Goal: Task Accomplishment & Management: Complete application form

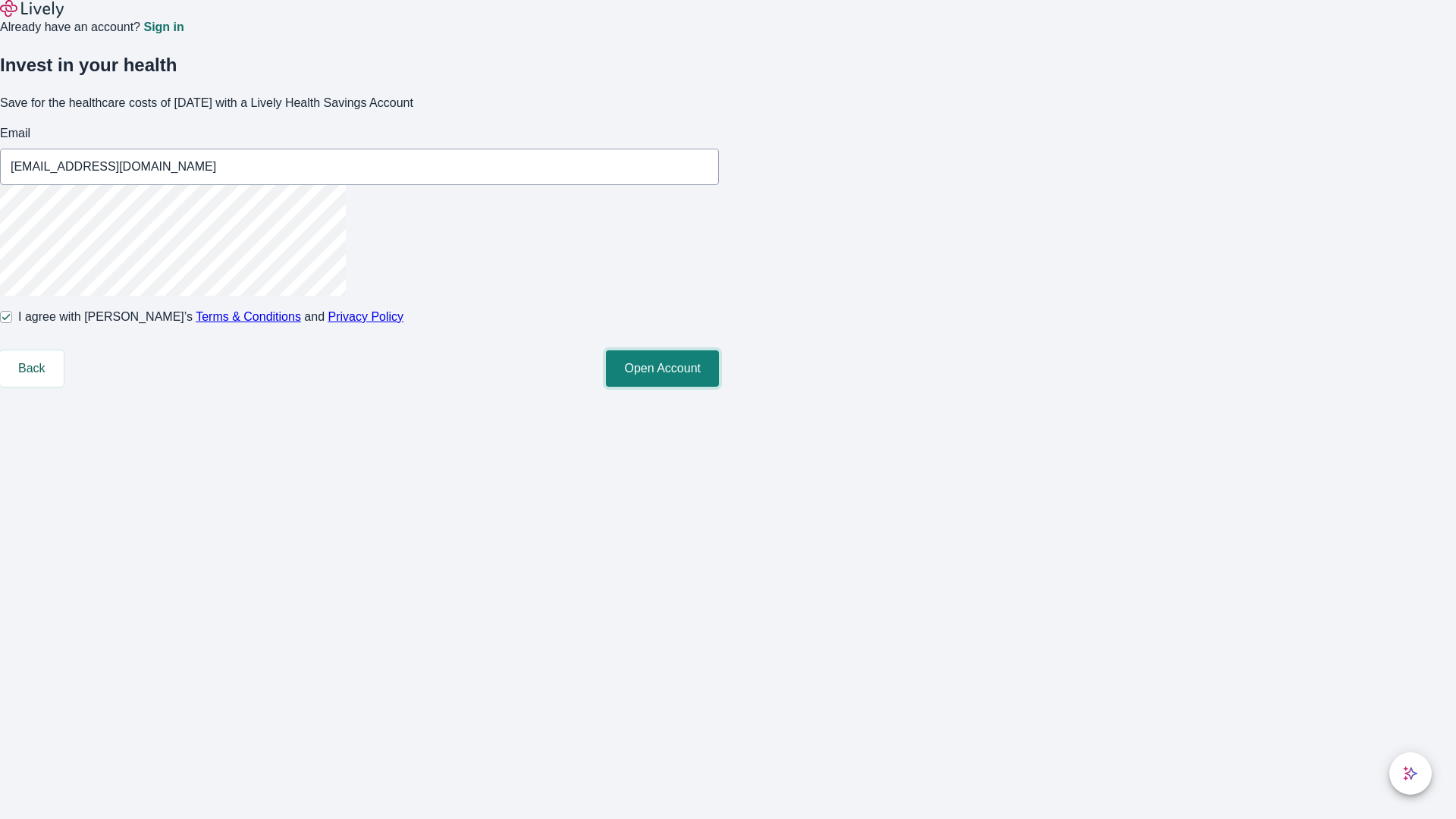
click at [719, 387] on button "Open Account" at bounding box center [662, 368] width 113 height 36
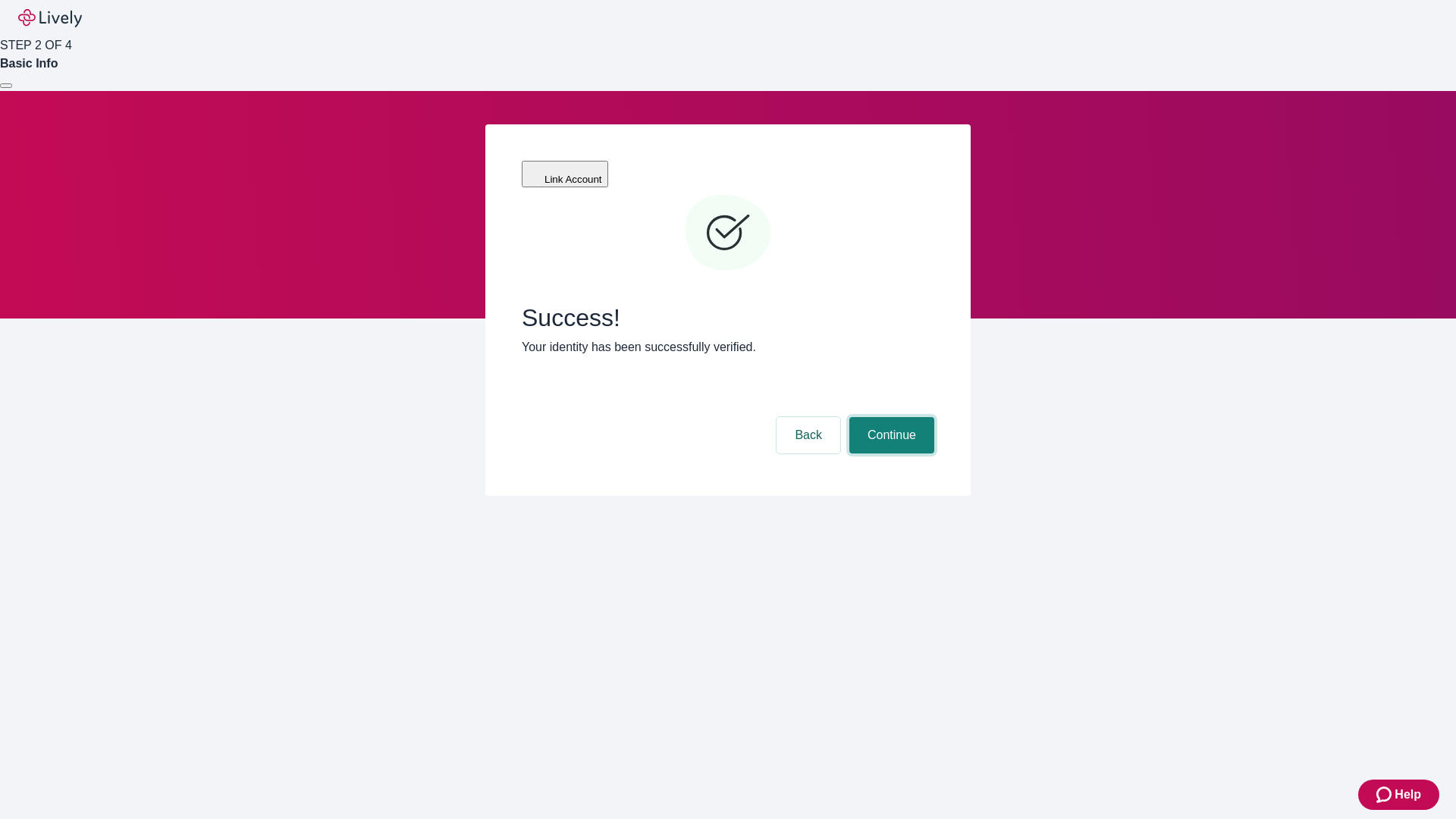
click at [889, 417] on button "Continue" at bounding box center [892, 435] width 85 height 36
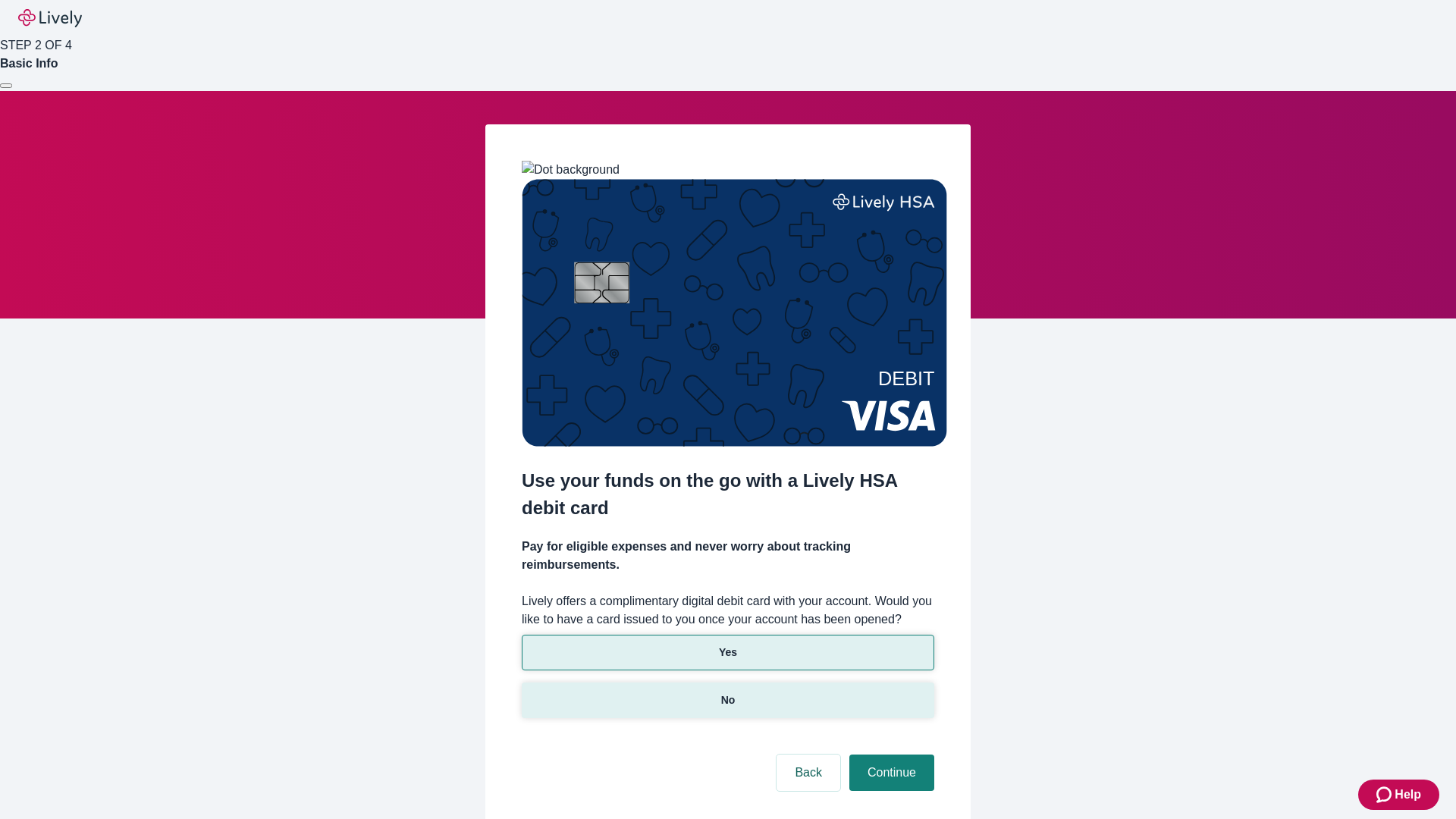
click at [727, 692] on p "No" at bounding box center [729, 700] width 15 height 16
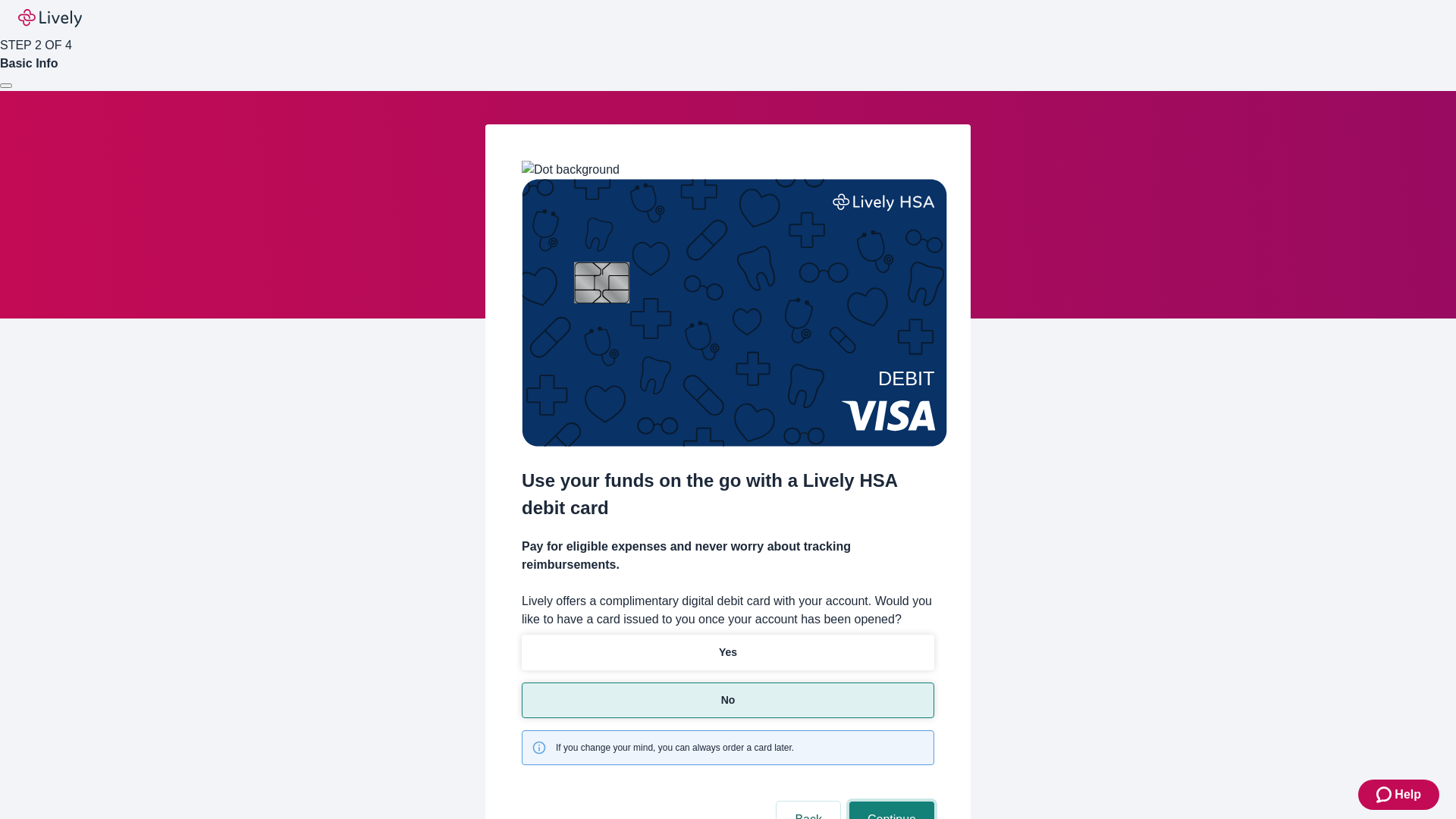
click at [889, 801] on button "Continue" at bounding box center [892, 819] width 85 height 36
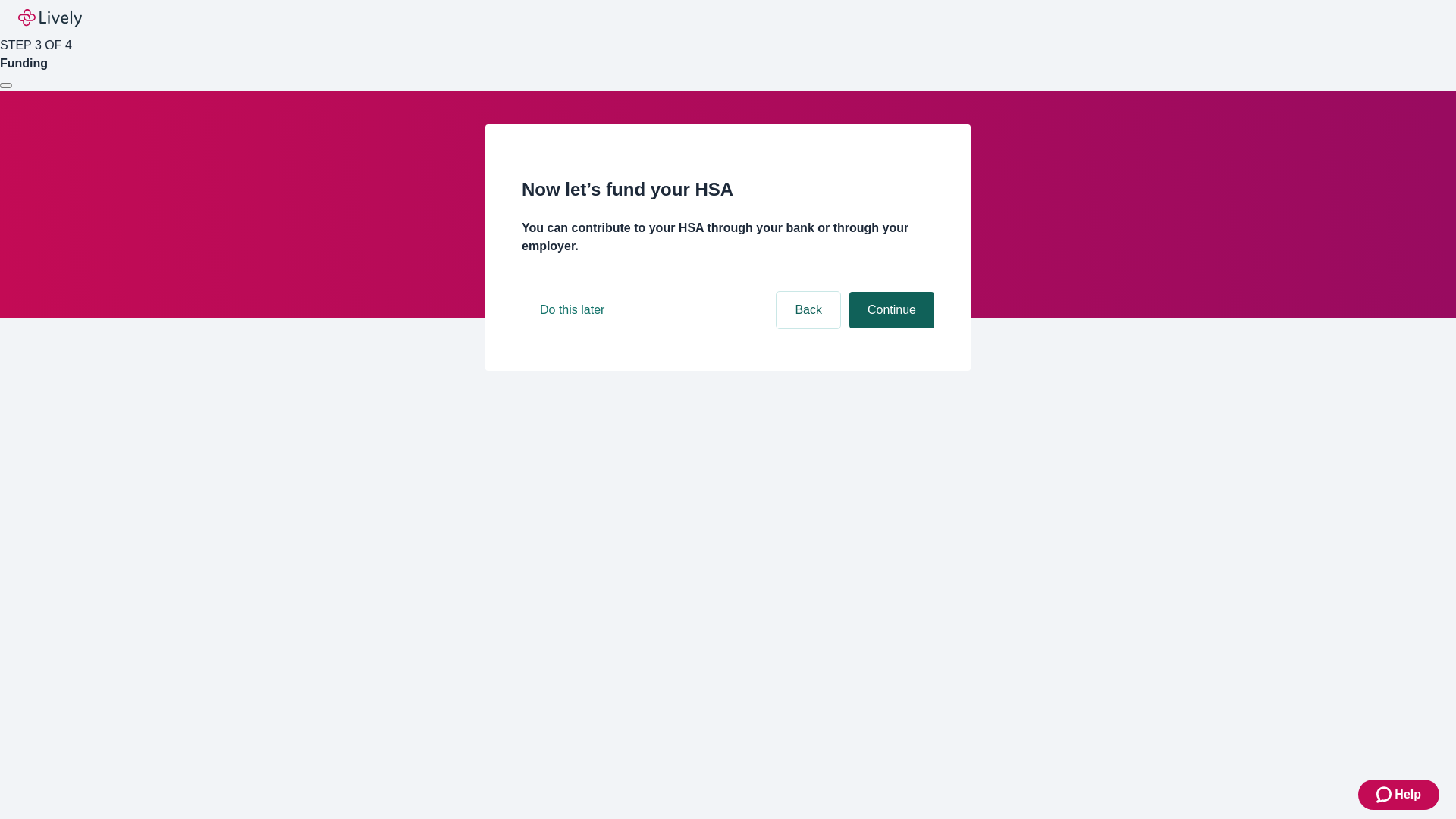
click at [889, 329] on button "Continue" at bounding box center [892, 310] width 85 height 36
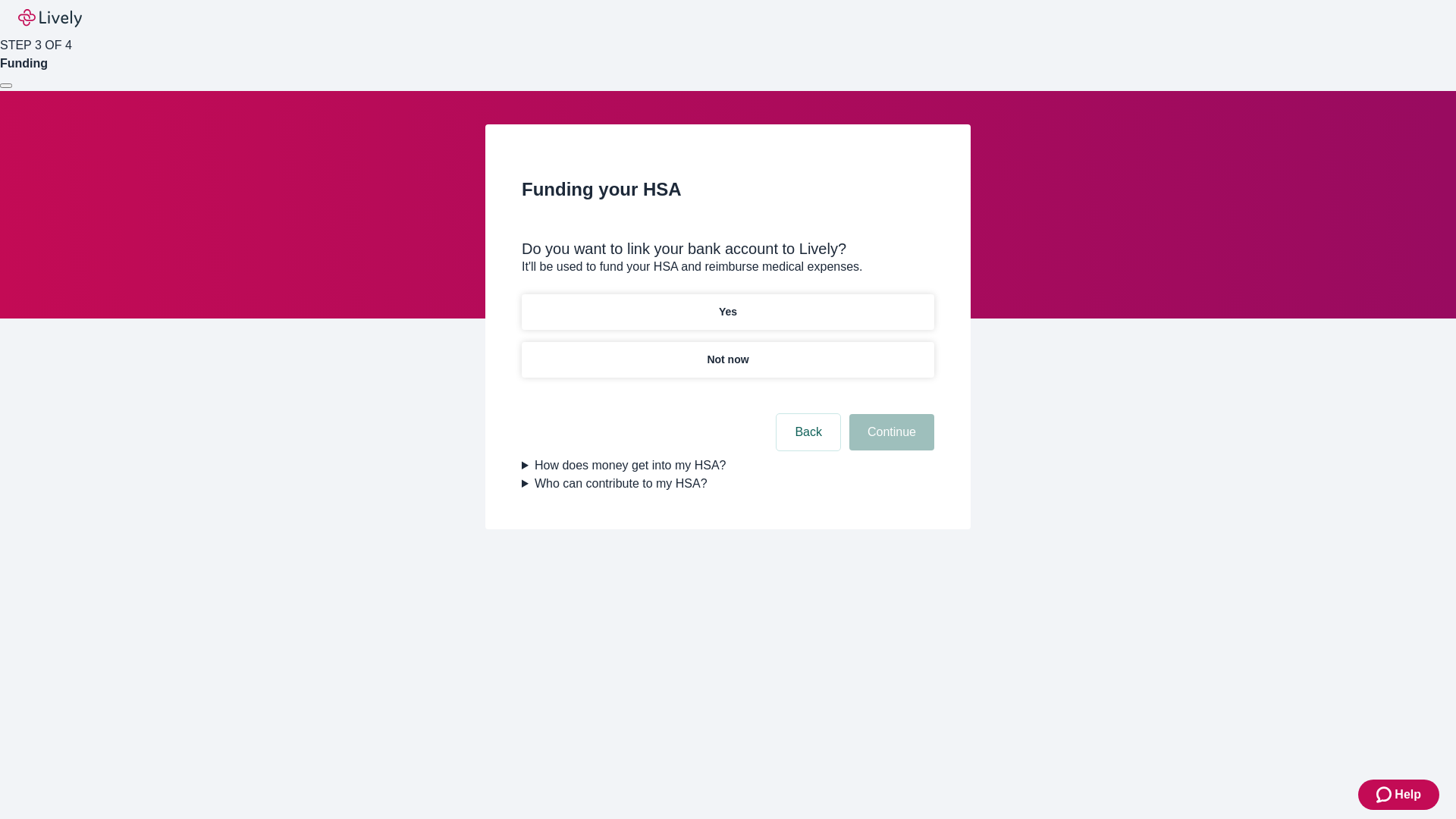
click at [727, 304] on p "Yes" at bounding box center [728, 311] width 18 height 16
click at [889, 414] on button "Continue" at bounding box center [892, 432] width 85 height 36
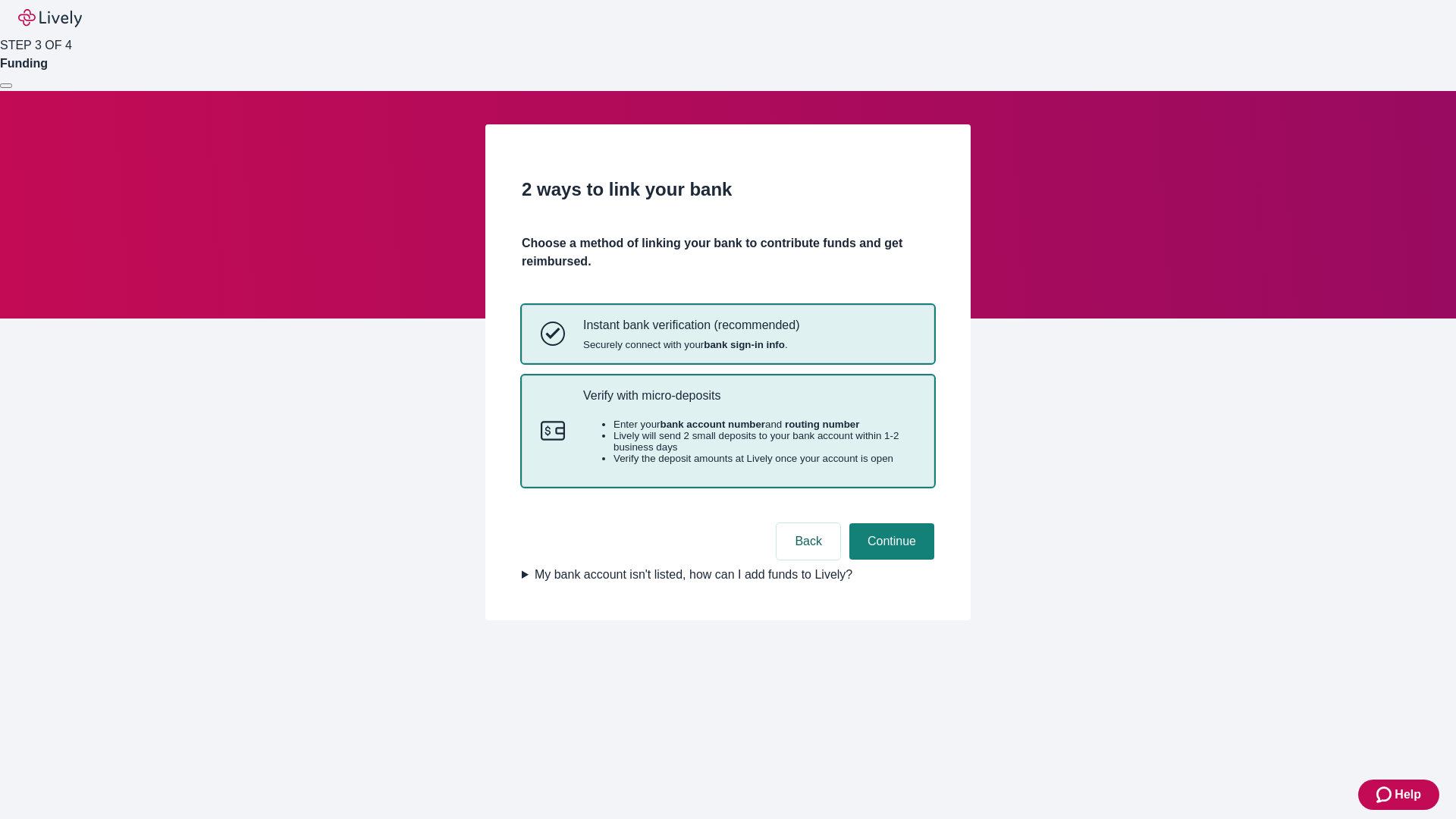
click at [749, 403] on p "Verify with micro-deposits" at bounding box center [749, 395] width 332 height 15
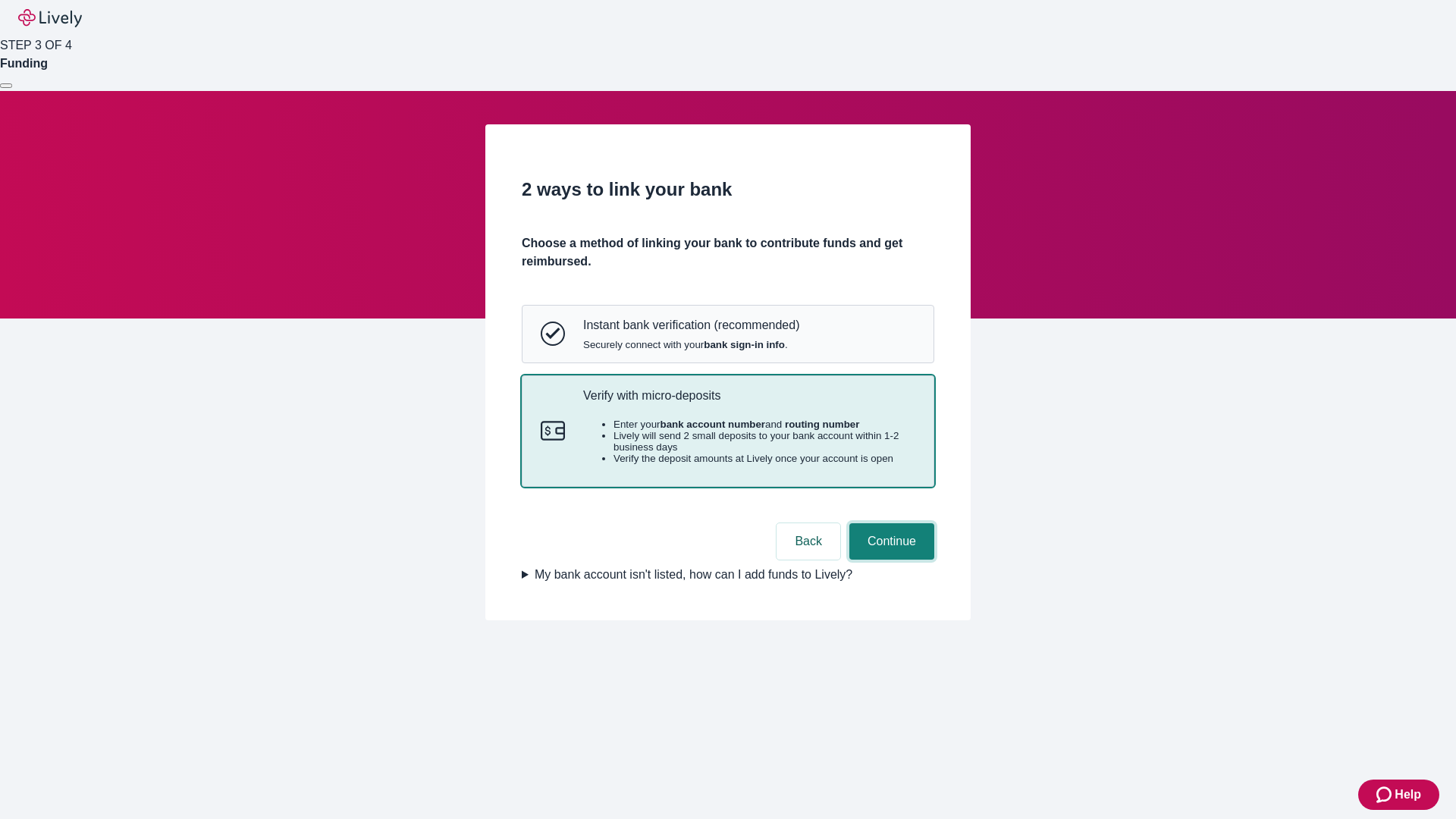
click at [889, 559] on button "Continue" at bounding box center [892, 541] width 85 height 36
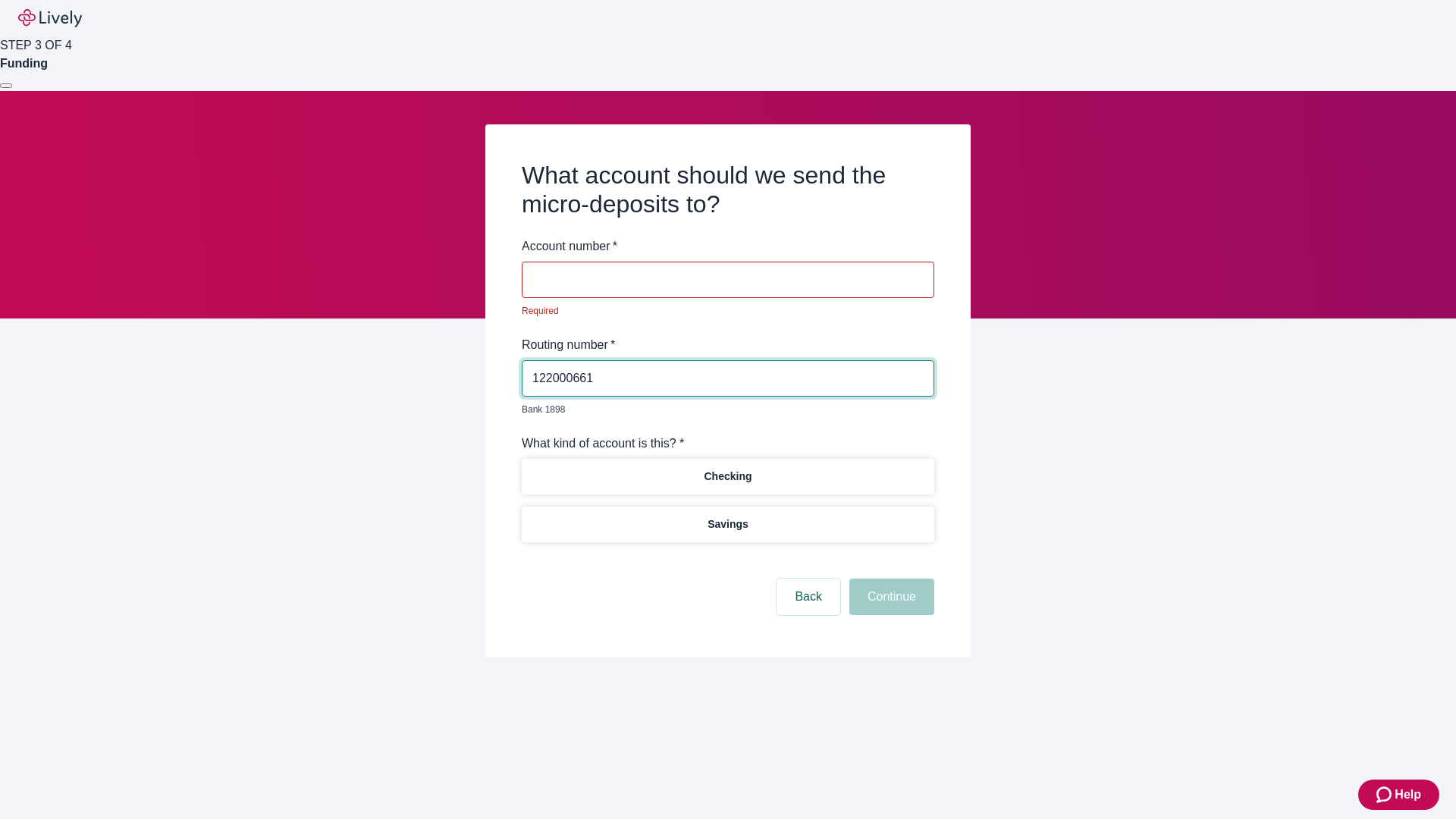
type input "122000661"
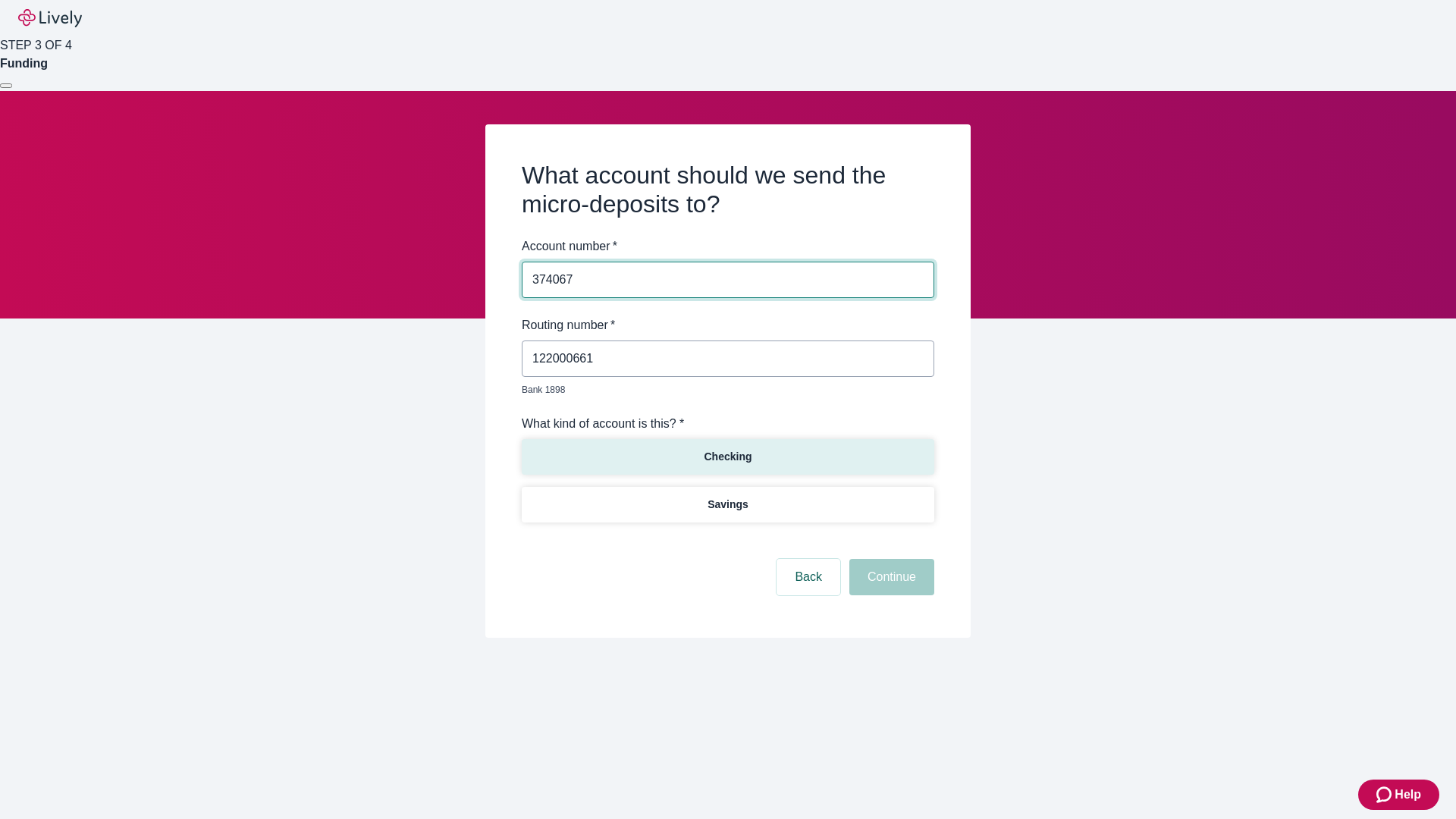
type input "374067"
click at [727, 449] on p "Checking" at bounding box center [727, 456] width 48 height 16
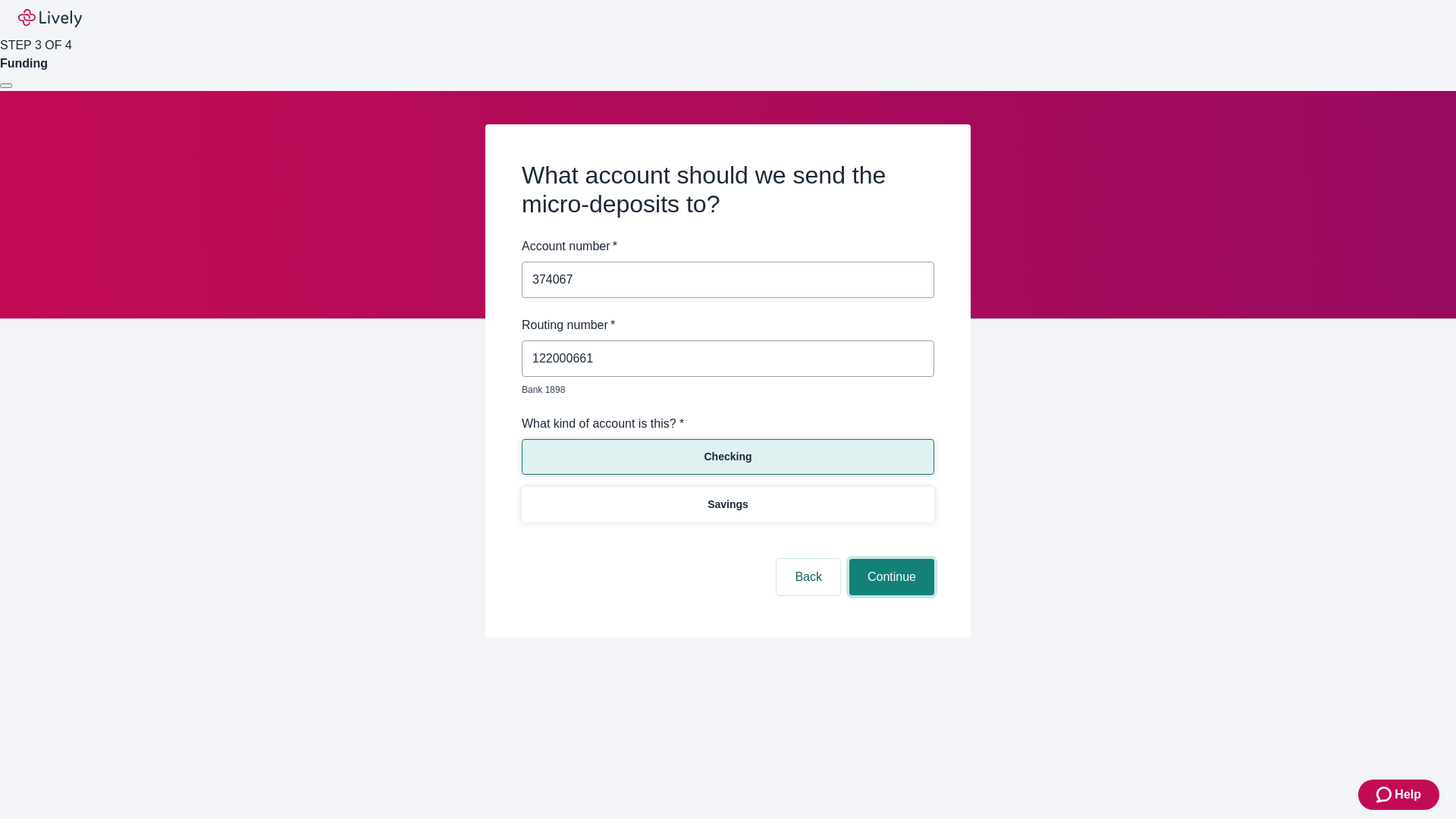
click at [889, 559] on button "Continue" at bounding box center [892, 577] width 85 height 36
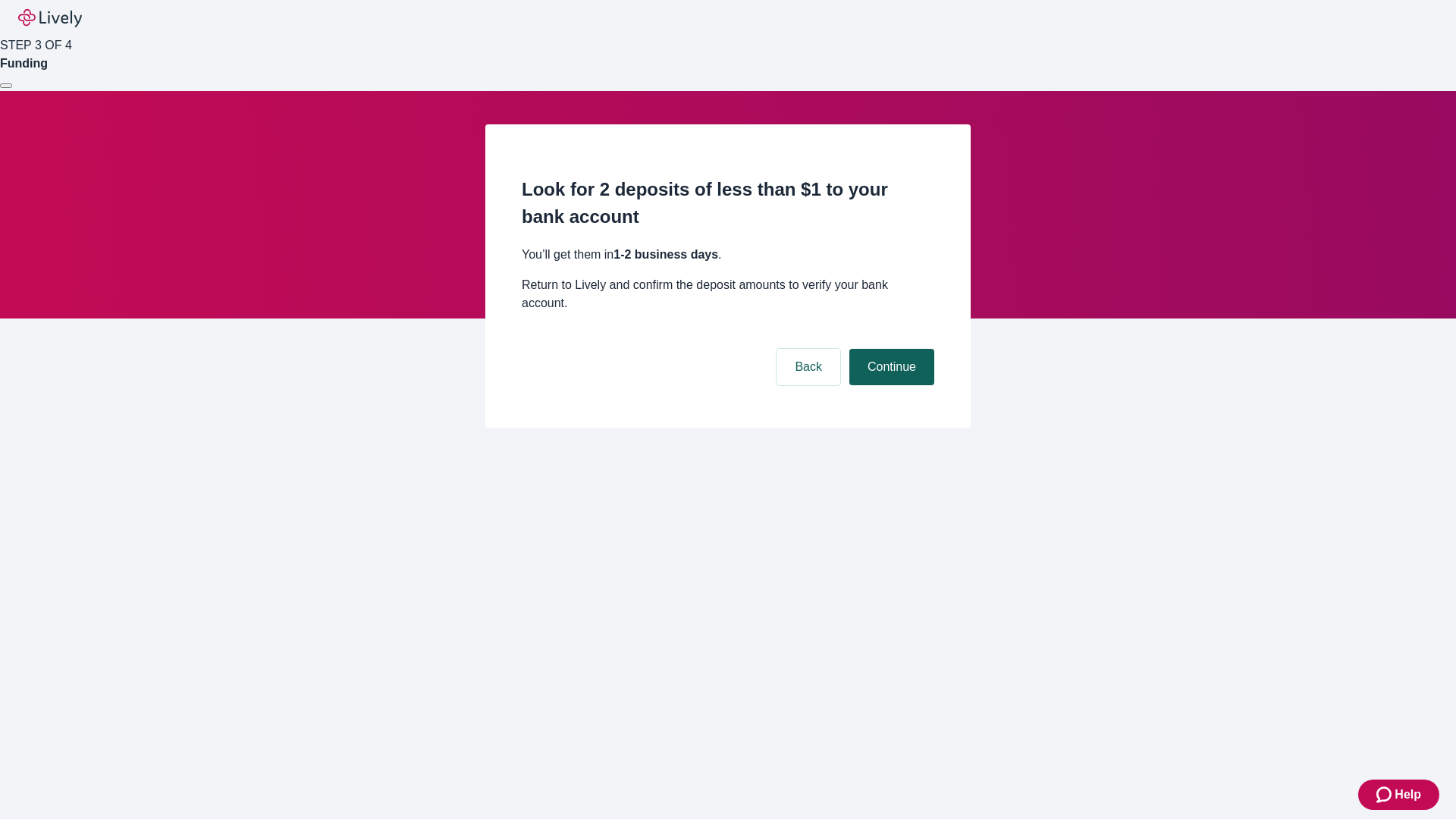
click at [889, 348] on button "Continue" at bounding box center [892, 366] width 85 height 36
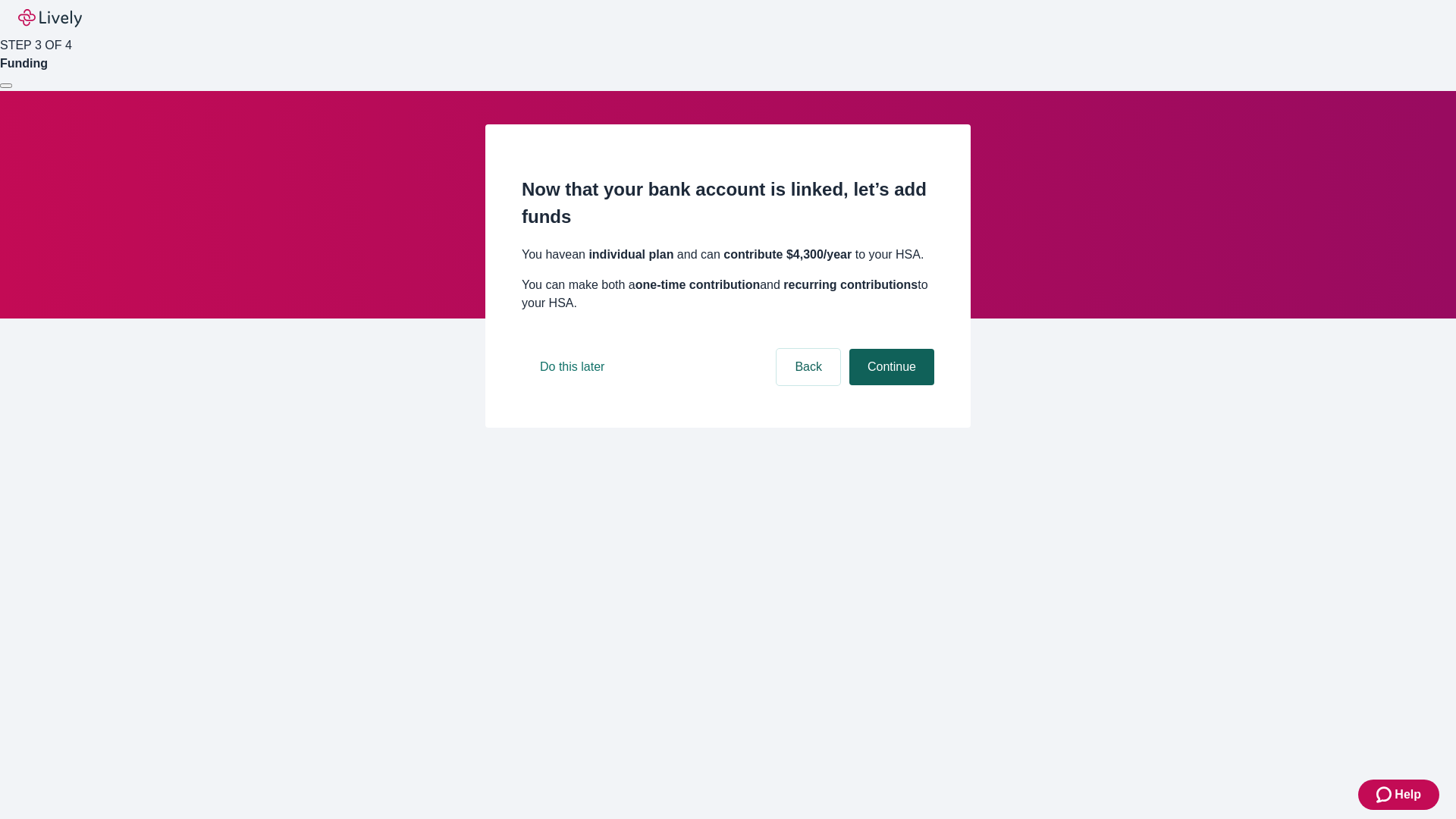
click at [889, 385] on button "Continue" at bounding box center [892, 366] width 85 height 36
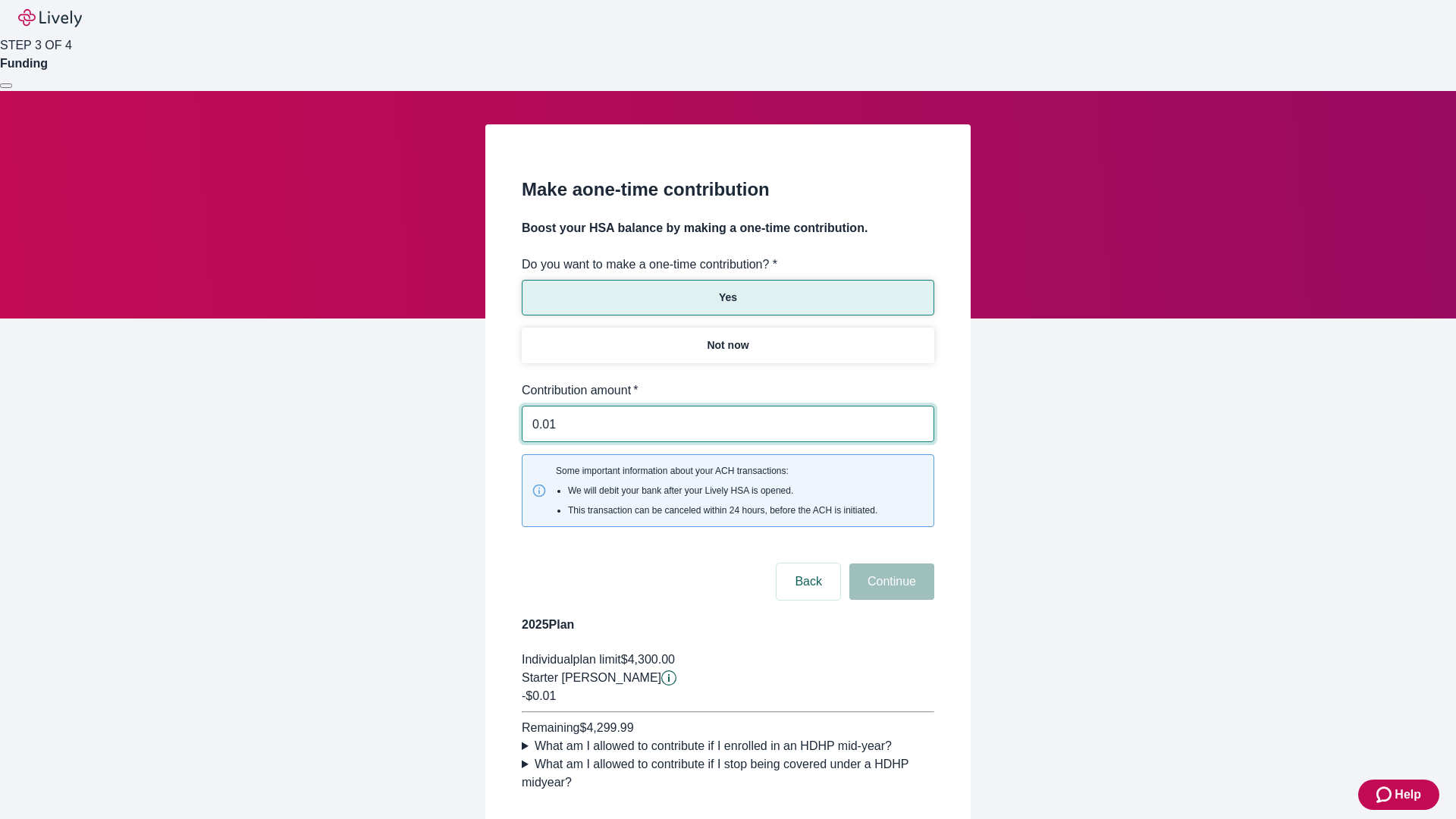
type input "0.01"
click at [889, 564] on button "Continue" at bounding box center [892, 582] width 85 height 36
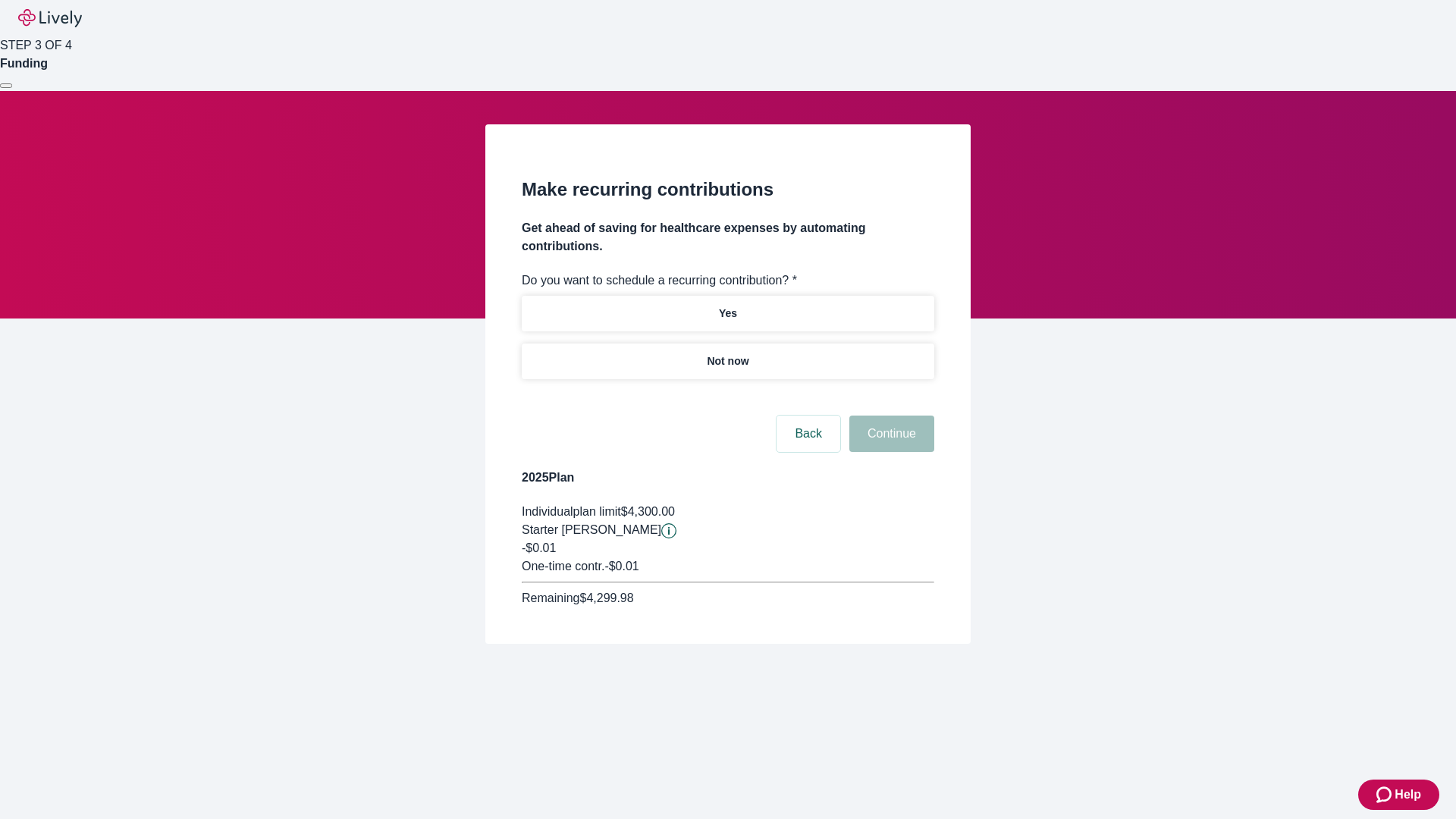
click at [727, 353] on p "Not now" at bounding box center [727, 361] width 42 height 16
click at [889, 416] on button "Continue" at bounding box center [892, 434] width 85 height 36
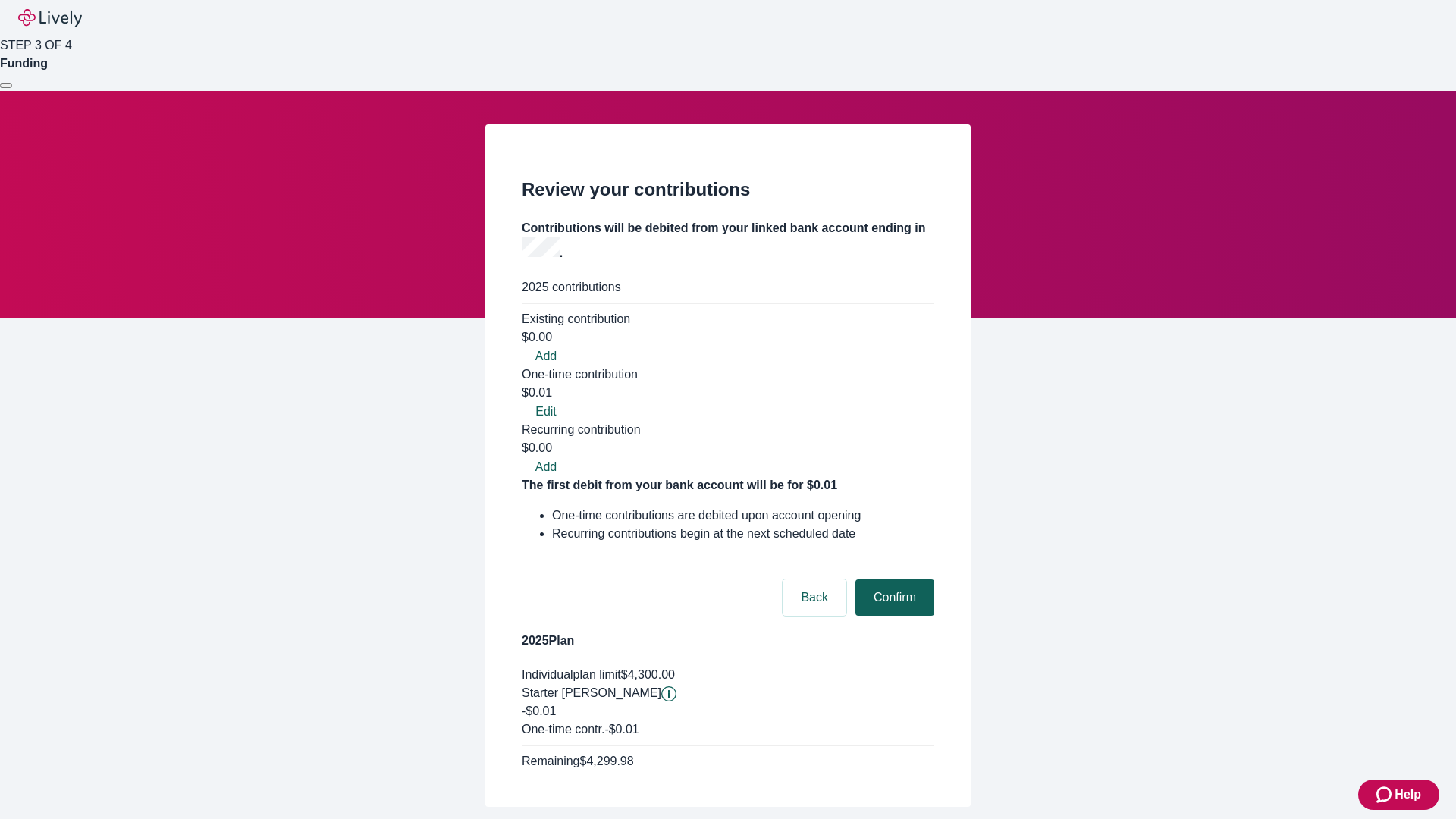
click at [892, 579] on button "Confirm" at bounding box center [895, 597] width 79 height 36
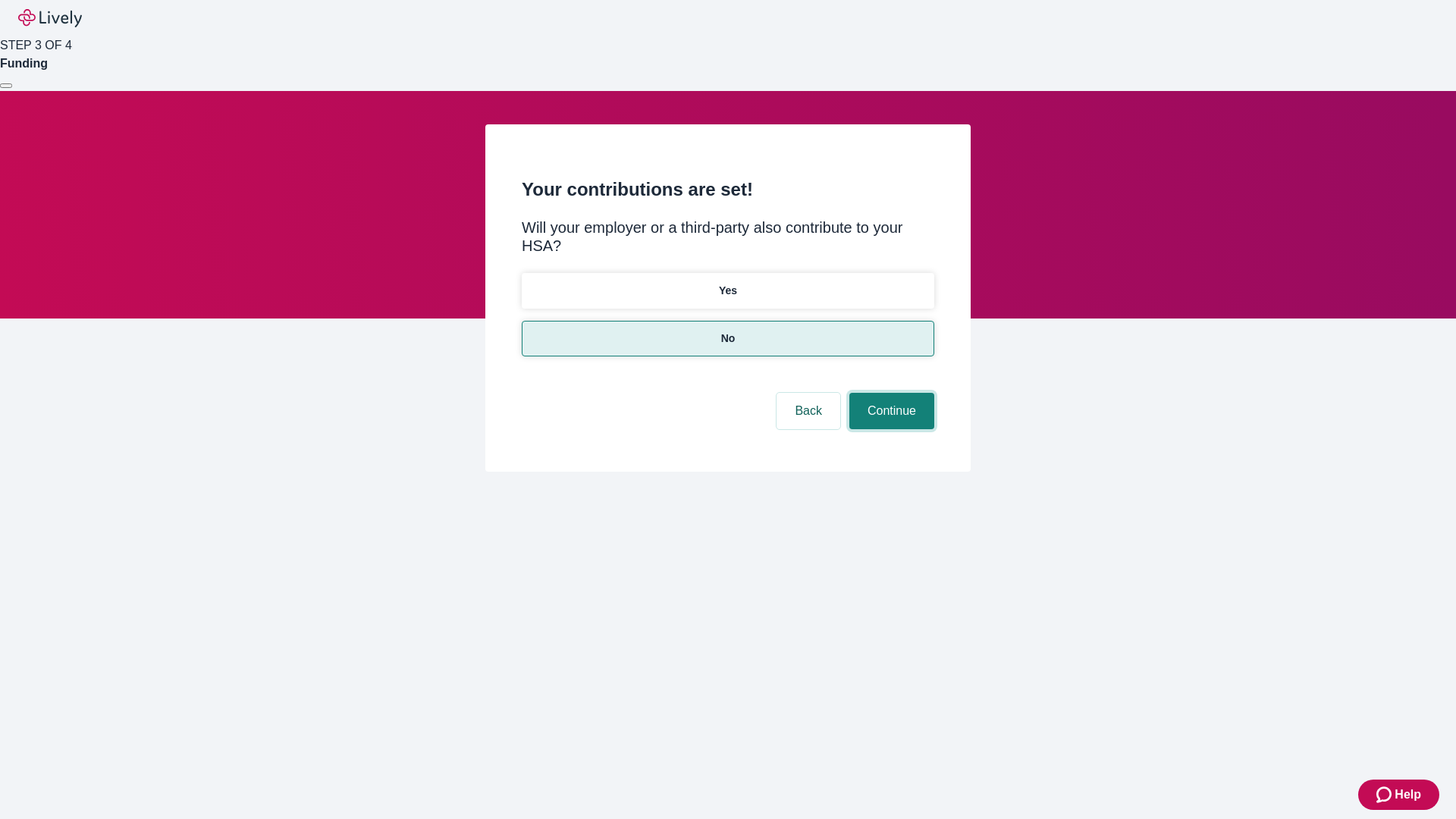
click at [889, 393] on button "Continue" at bounding box center [892, 411] width 85 height 36
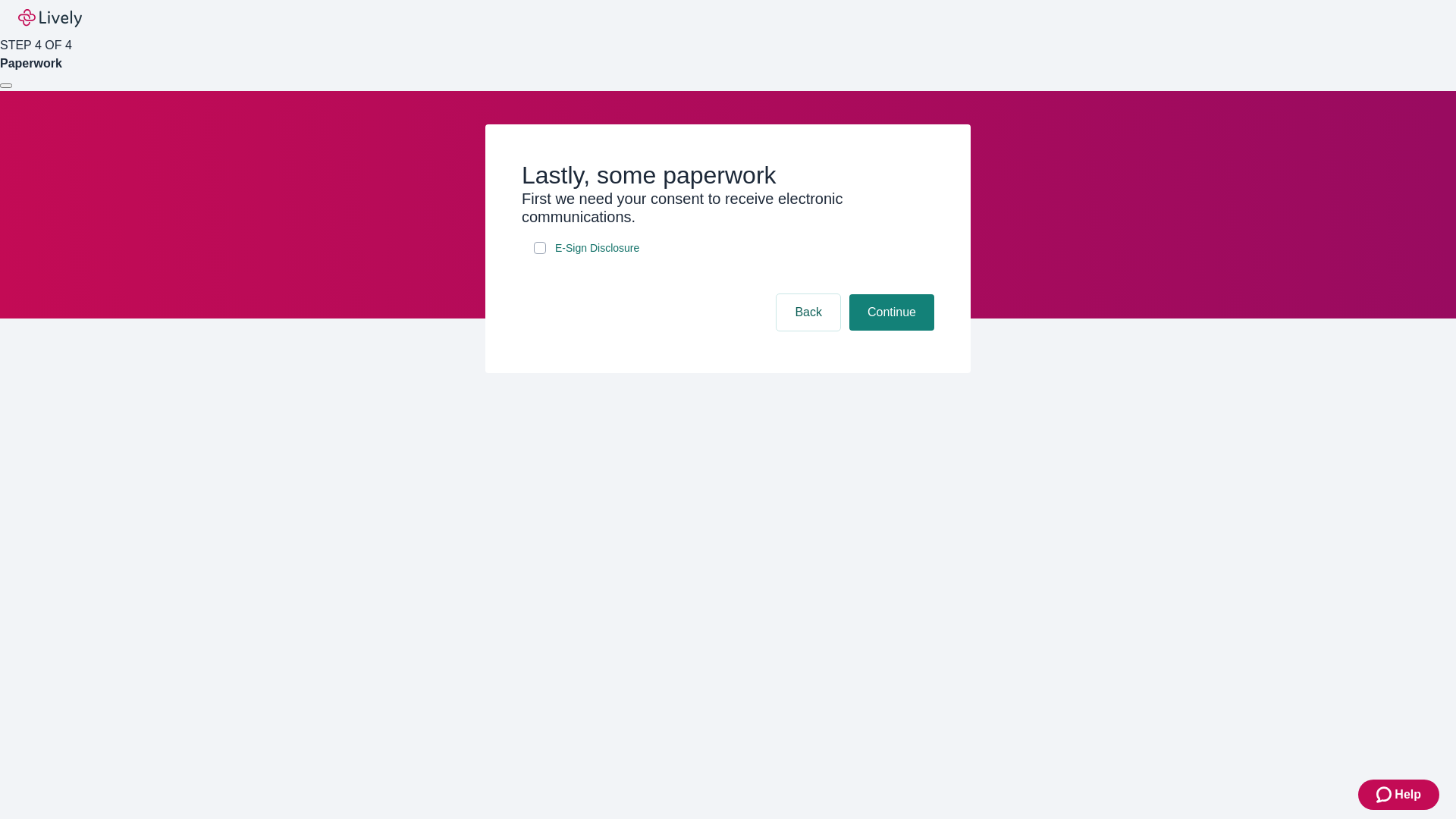
click at [540, 254] on input "E-Sign Disclosure" at bounding box center [540, 247] width 12 height 12
checkbox input "true"
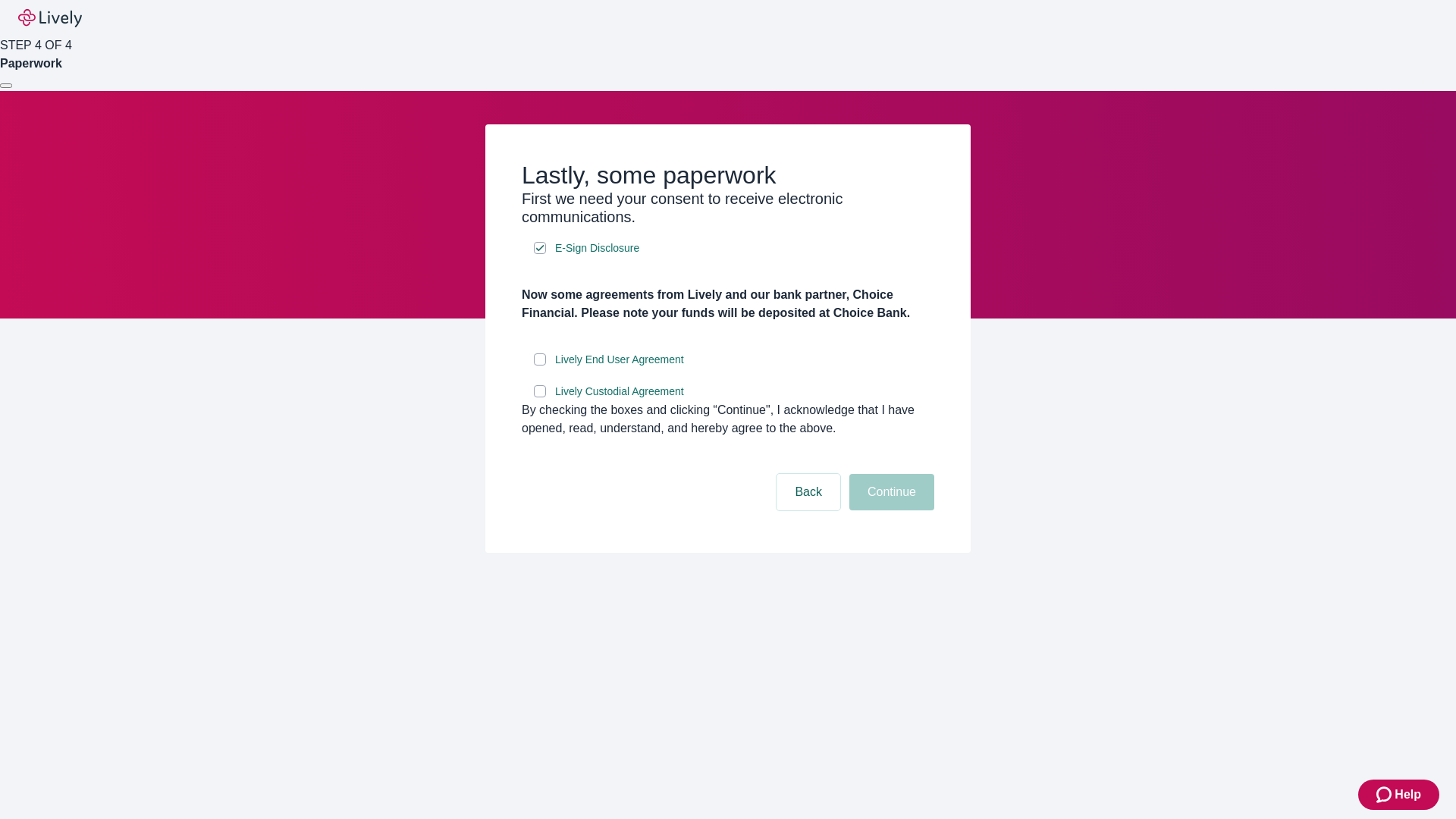
click at [540, 366] on input "Lively End User Agreement" at bounding box center [540, 359] width 12 height 12
checkbox input "true"
click at [540, 398] on input "Lively Custodial Agreement" at bounding box center [540, 391] width 12 height 12
checkbox input "true"
click at [889, 510] on button "Continue" at bounding box center [892, 492] width 85 height 36
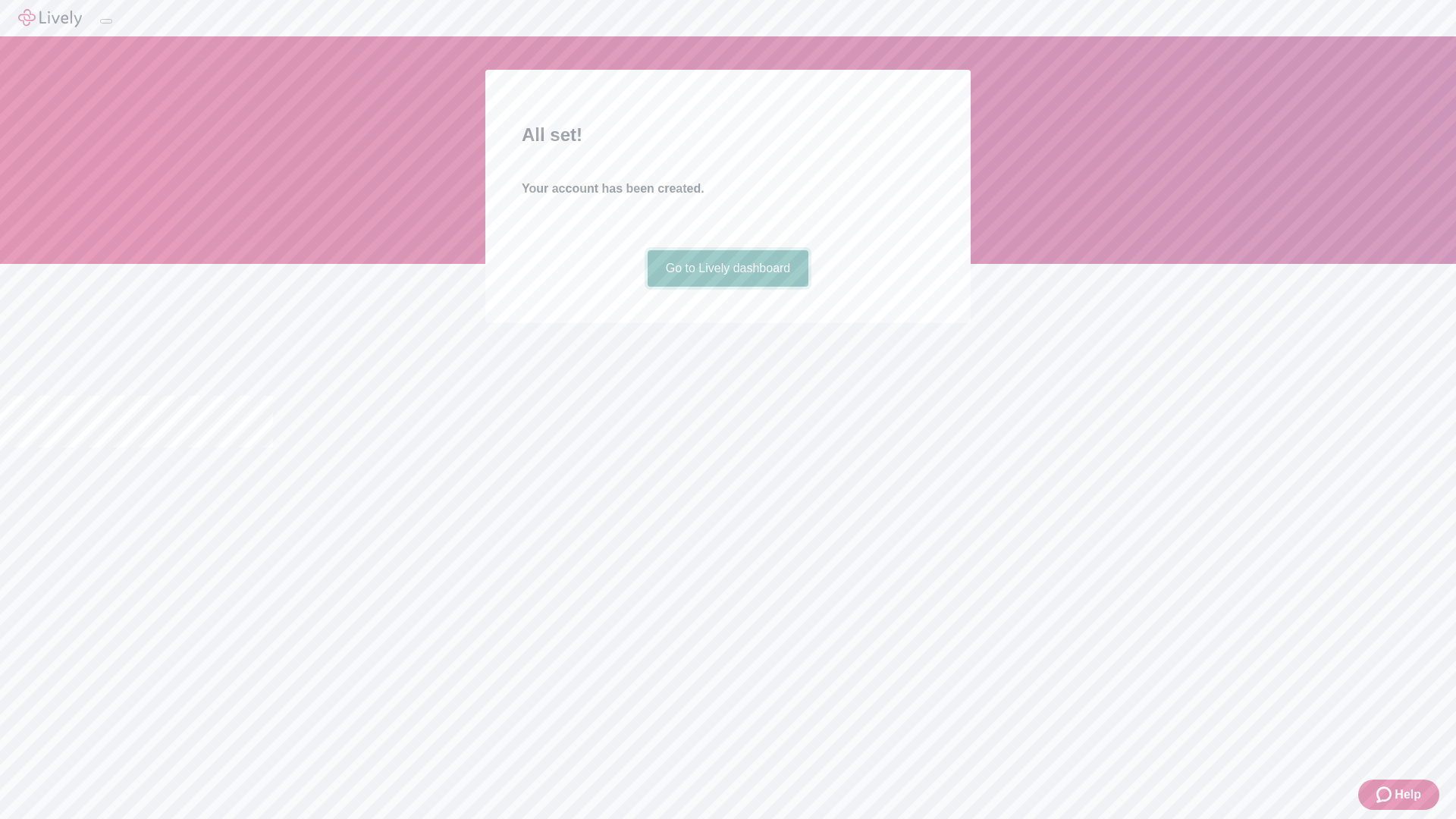
click at [727, 287] on link "Go to Lively dashboard" at bounding box center [728, 269] width 162 height 36
